Goal: Task Accomplishment & Management: Manage account settings

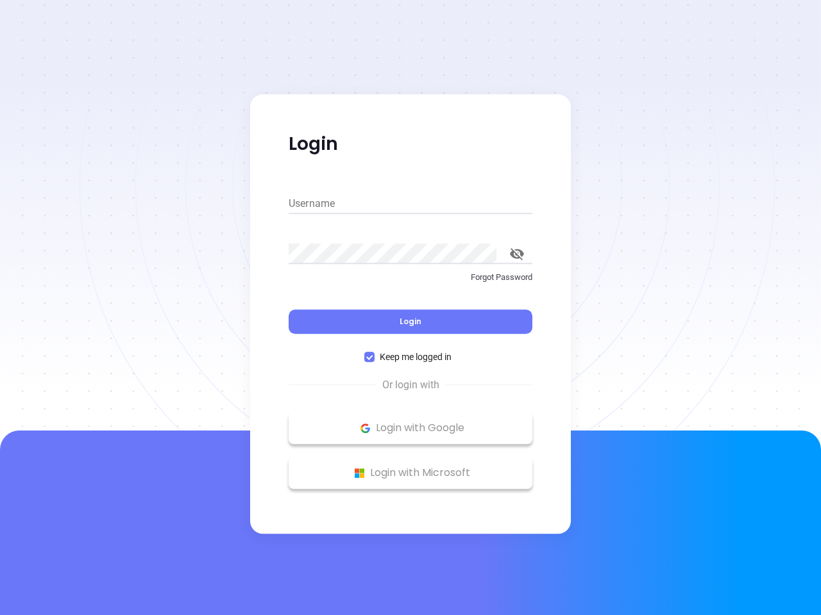
click at [410, 308] on div "Login" at bounding box center [410, 314] width 244 height 40
click at [410, 204] on input "Username" at bounding box center [410, 204] width 244 height 21
click at [517, 254] on icon "toggle password visibility" at bounding box center [517, 254] width 14 height 12
click at [410, 322] on span "Login" at bounding box center [410, 321] width 22 height 11
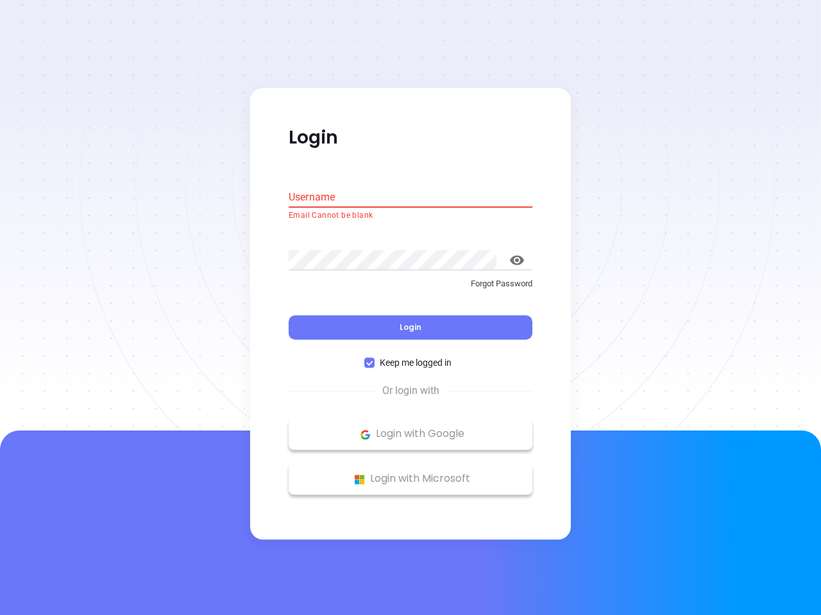
click at [410, 357] on span "Keep me logged in" at bounding box center [415, 363] width 82 height 14
click at [374, 358] on input "Keep me logged in" at bounding box center [369, 363] width 10 height 10
checkbox input "false"
click at [410, 428] on p "Login with Google" at bounding box center [410, 434] width 231 height 19
click at [410, 473] on p "Login with Microsoft" at bounding box center [410, 479] width 231 height 19
